Goal: Navigation & Orientation: Find specific page/section

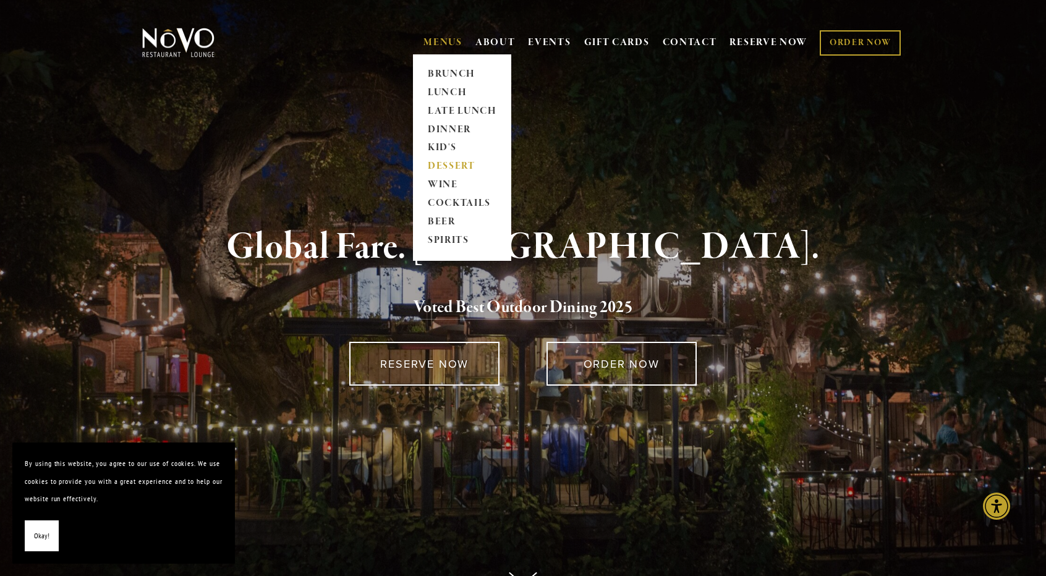
click at [445, 164] on link "DESSERT" at bounding box center [461, 167] width 77 height 19
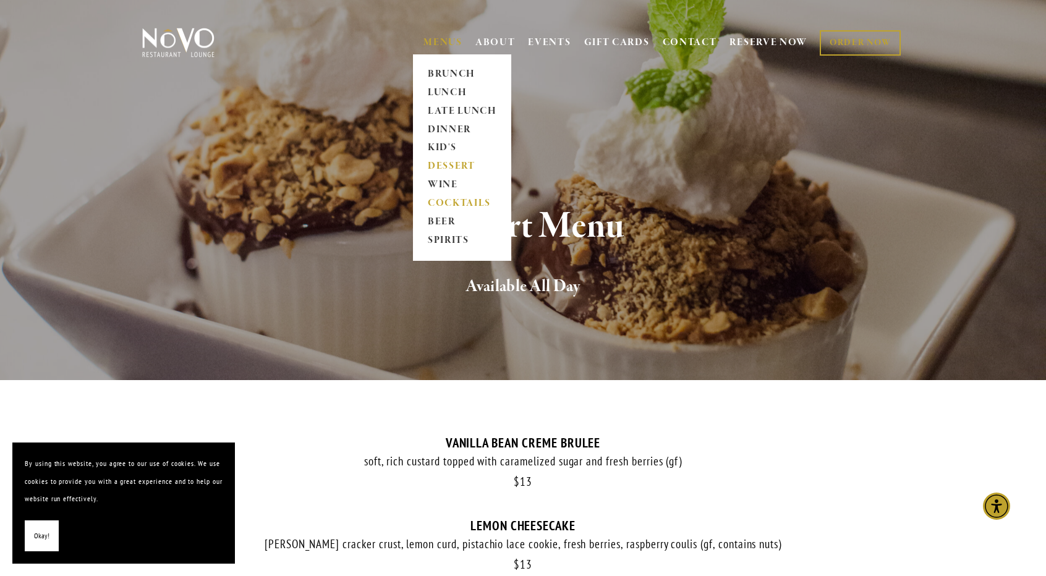
click at [454, 200] on link "COCKTAILS" at bounding box center [461, 204] width 77 height 19
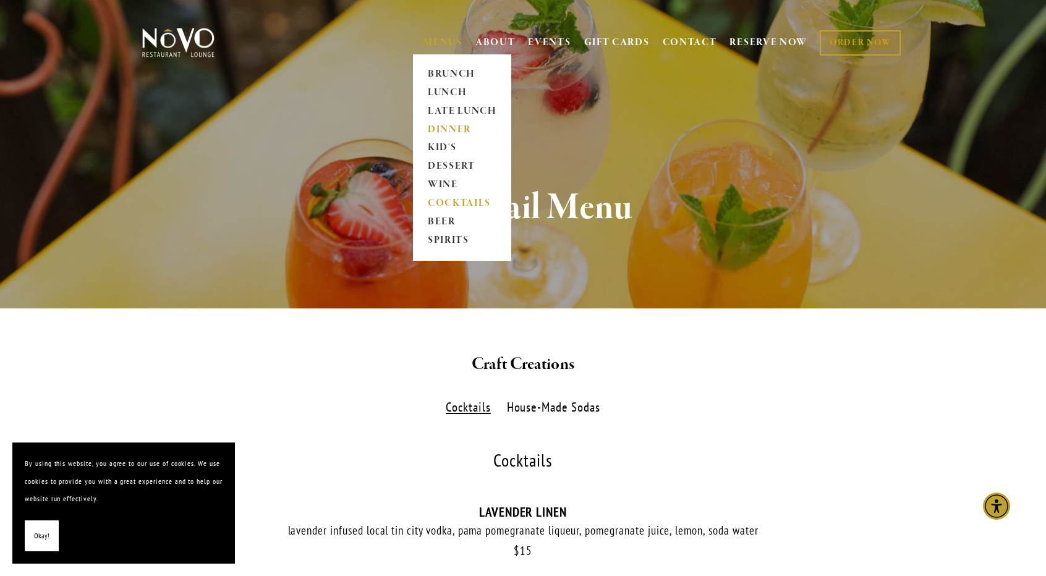
click at [427, 125] on link "DINNER" at bounding box center [461, 129] width 77 height 19
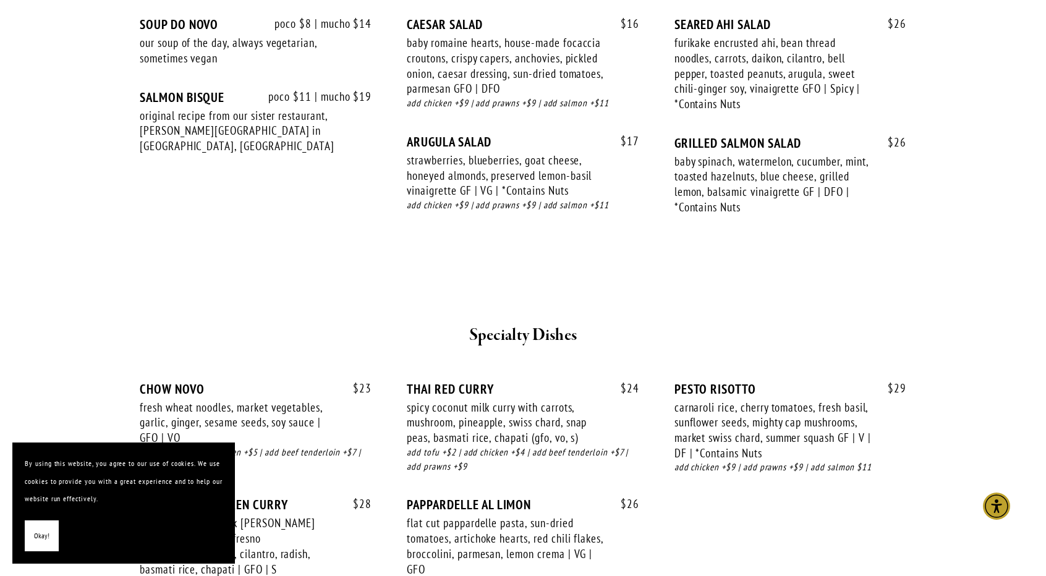
scroll to position [1236, 0]
